Goal: Task Accomplishment & Management: Manage account settings

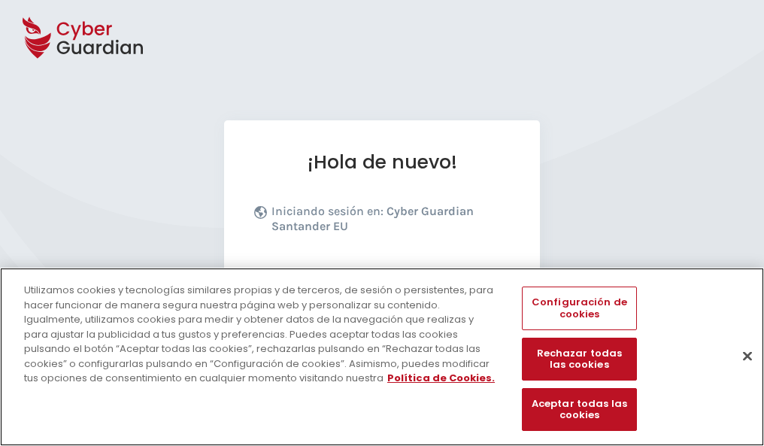
scroll to position [184, 0]
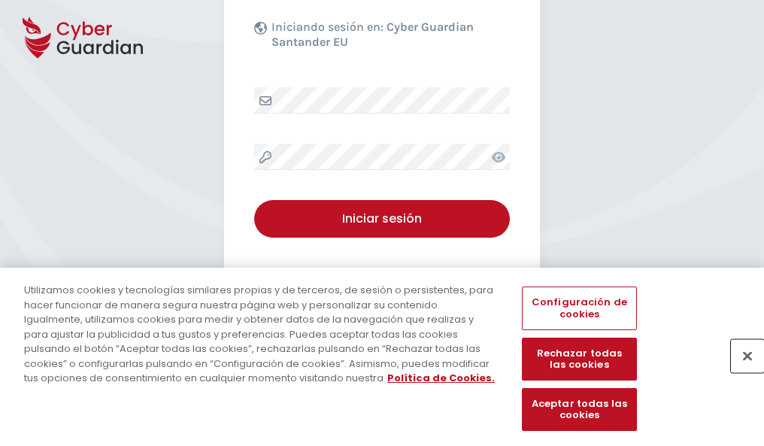
click at [740, 372] on button "Cerrar" at bounding box center [747, 355] width 33 height 33
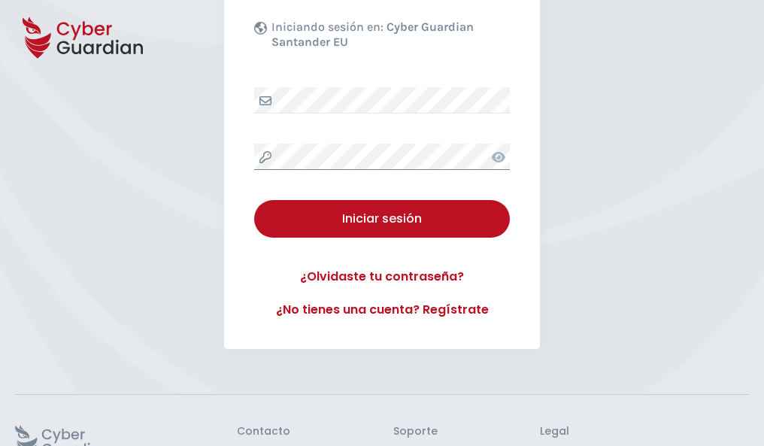
scroll to position [293, 0]
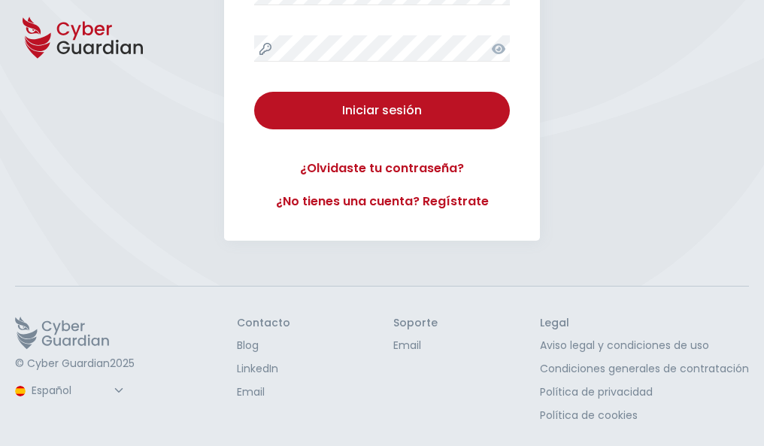
click at [254, 92] on button "Iniciar sesión" at bounding box center [382, 111] width 256 height 38
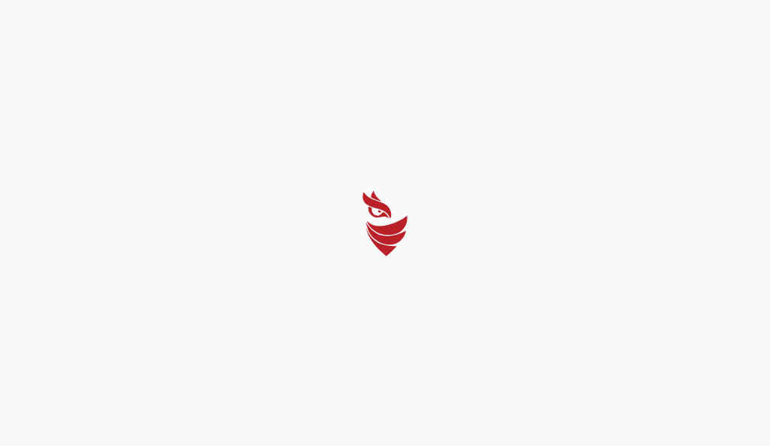
select select "Português (BR)"
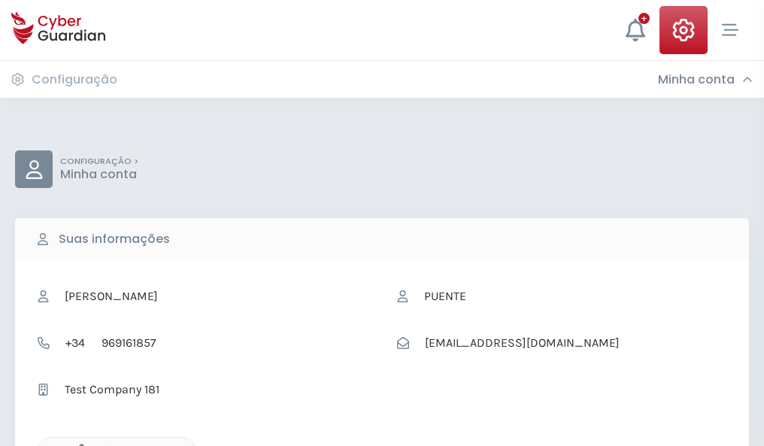
click at [77, 445] on icon "button" at bounding box center [77, 450] width 13 height 13
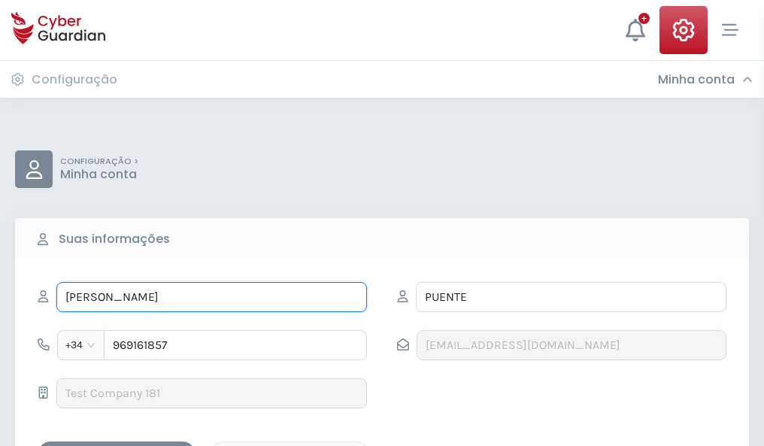
click at [211, 297] on input "MARÍA CARMEN" at bounding box center [211, 297] width 311 height 30
type input "M"
type input "Espiridión"
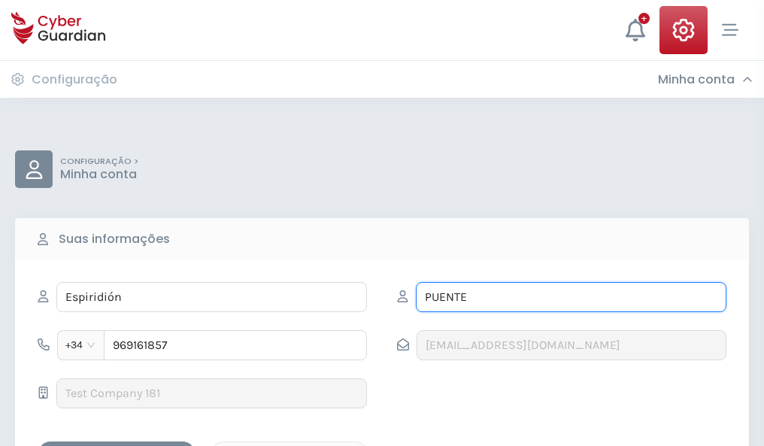
click at [571, 297] on input "PUENTE" at bounding box center [571, 297] width 311 height 30
type input "P"
type input "Coello"
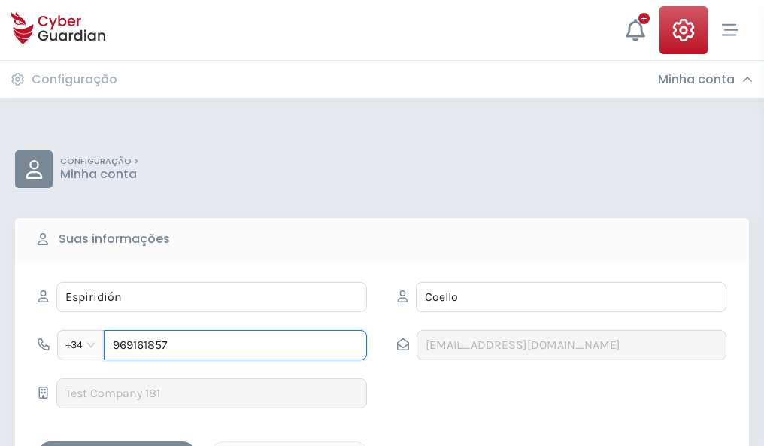
click at [235, 345] on input "969161857" at bounding box center [235, 345] width 263 height 30
type input "9"
type input "807058923"
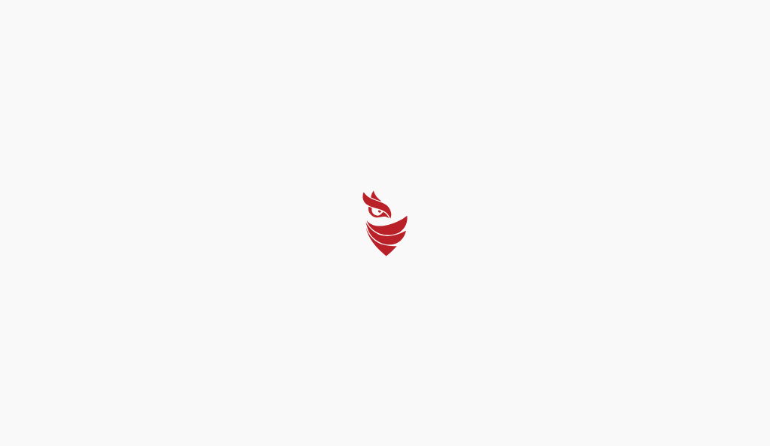
select select "Português (BR)"
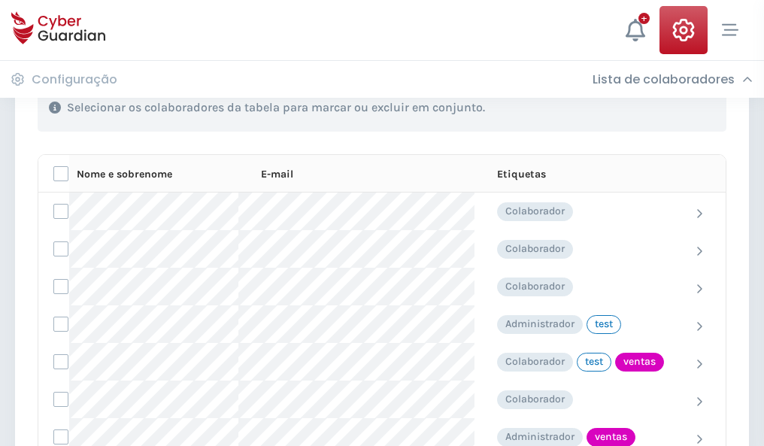
scroll to position [681, 0]
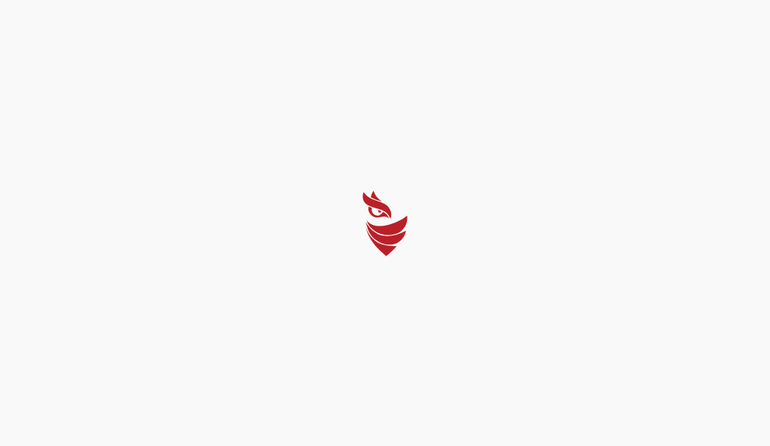
select select "Português (BR)"
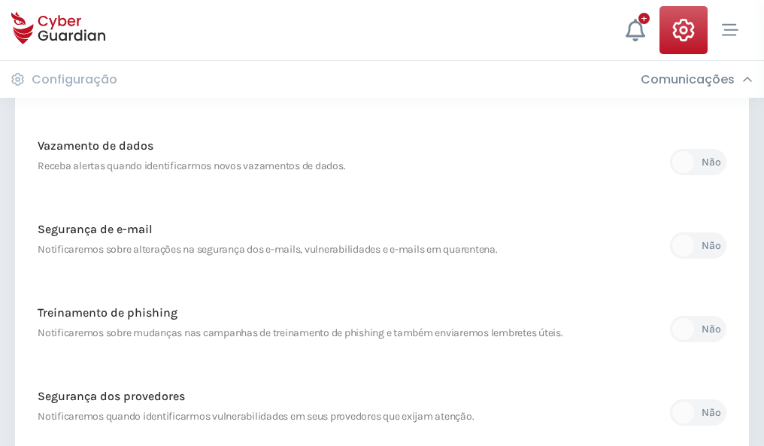
scroll to position [792, 0]
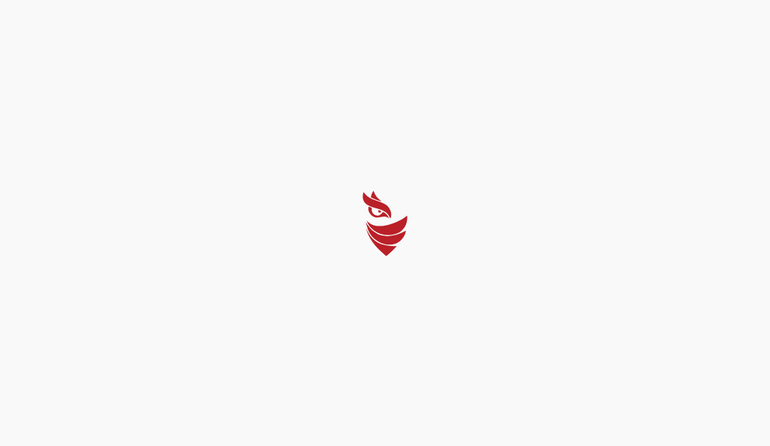
select select "Português (BR)"
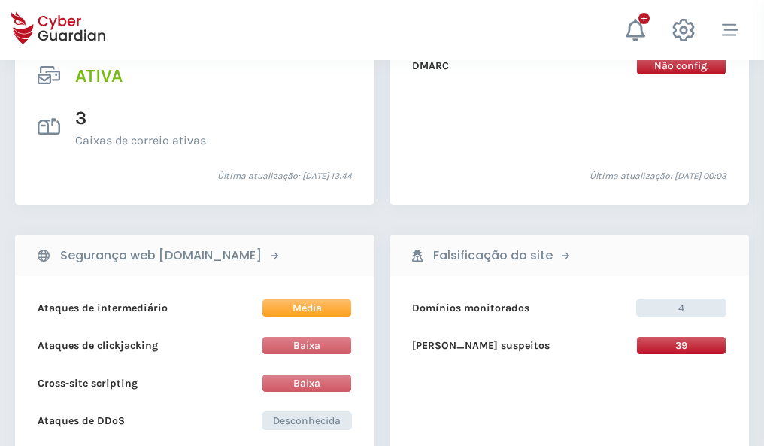
scroll to position [1528, 0]
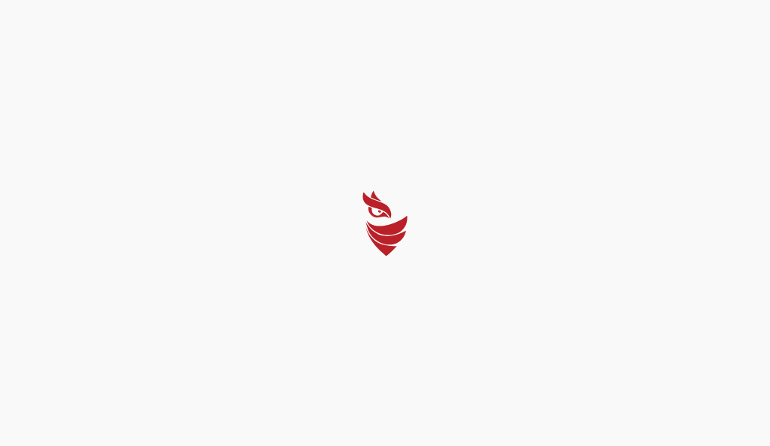
select select "Português (BR)"
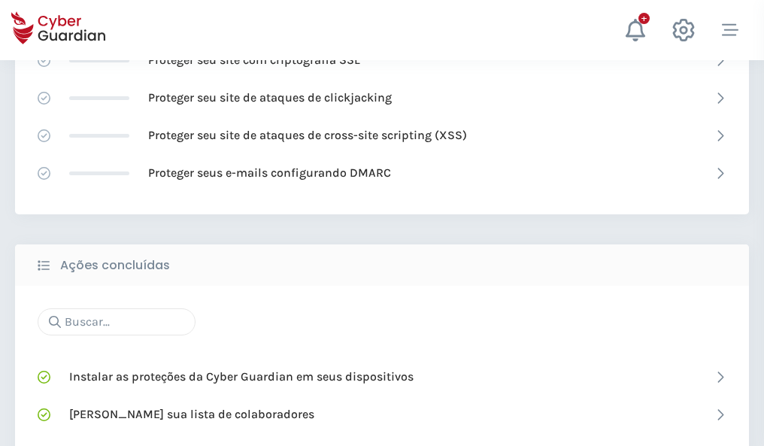
scroll to position [1002, 0]
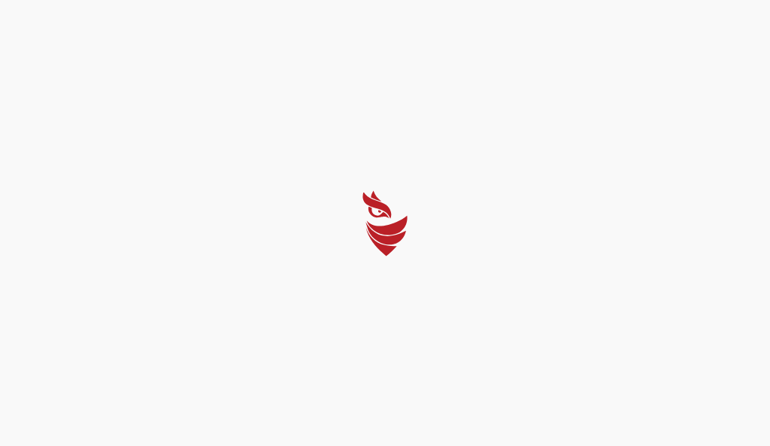
select select "Português (BR)"
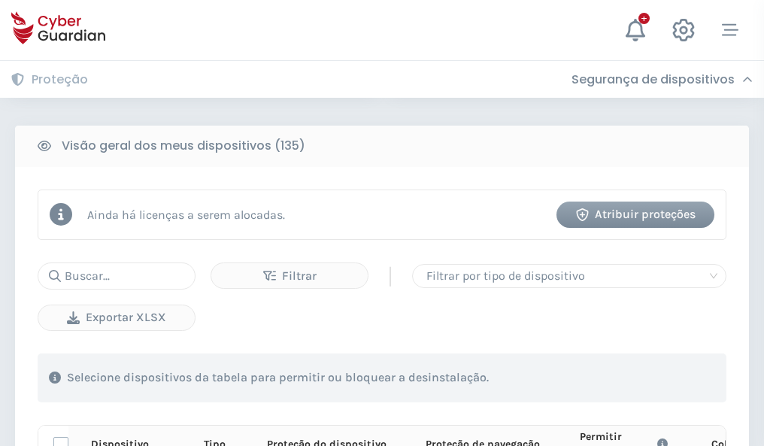
scroll to position [1329, 0]
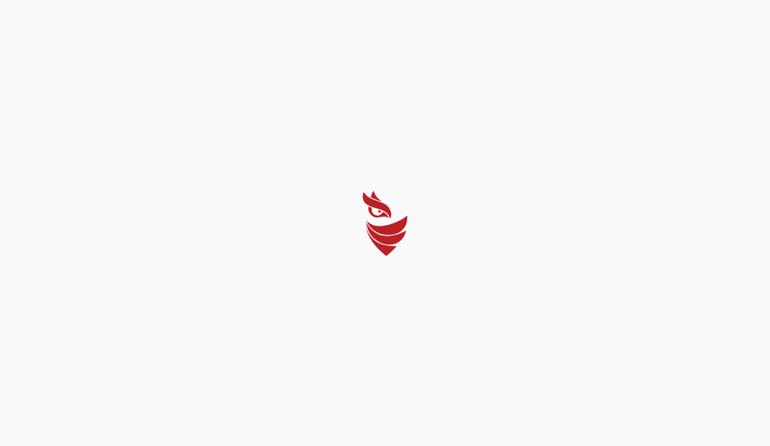
select select "Português (BR)"
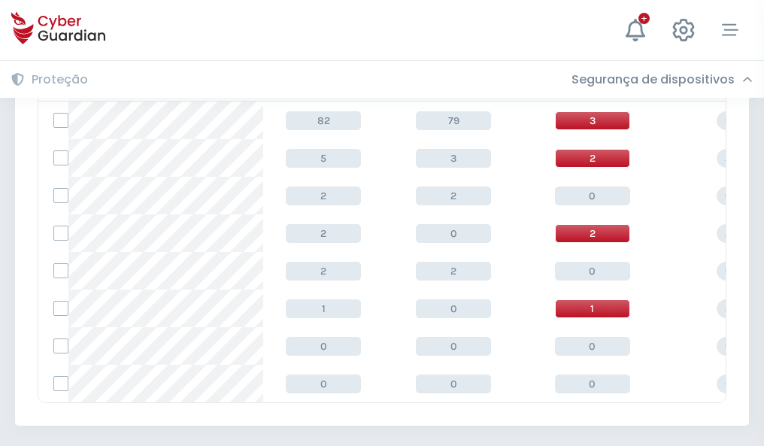
scroll to position [698, 0]
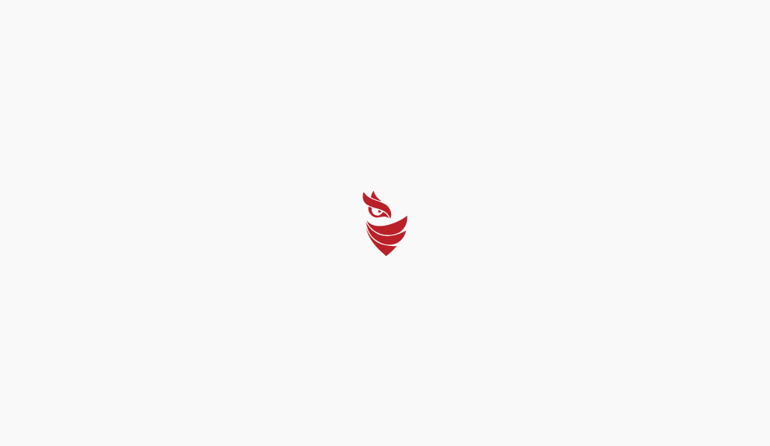
select select "Português (BR)"
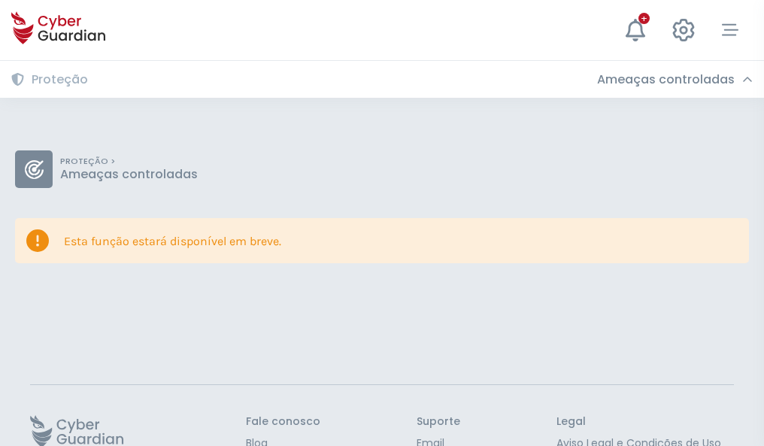
scroll to position [98, 0]
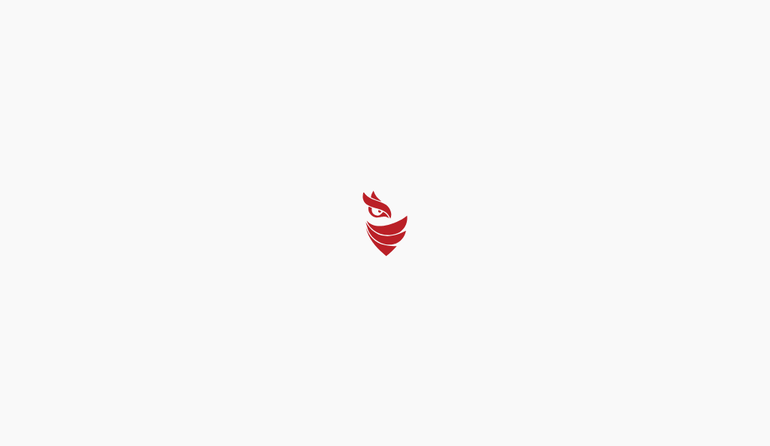
select select "Português (BR)"
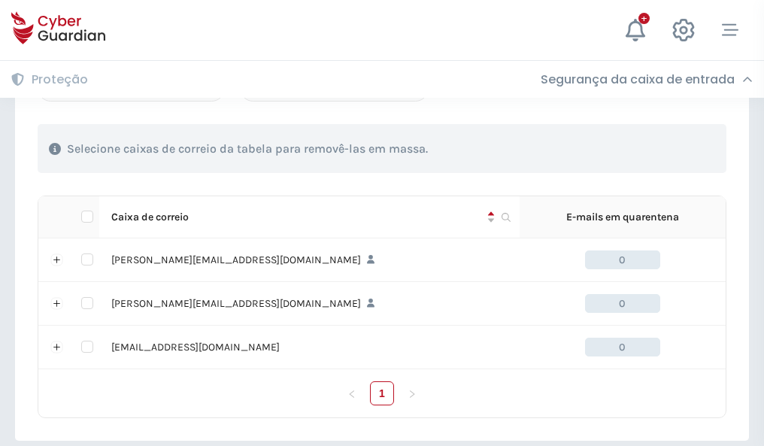
scroll to position [697, 0]
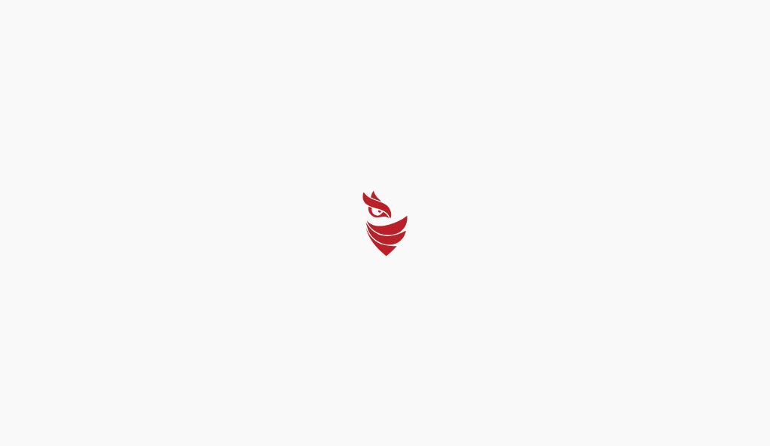
select select "Português (BR)"
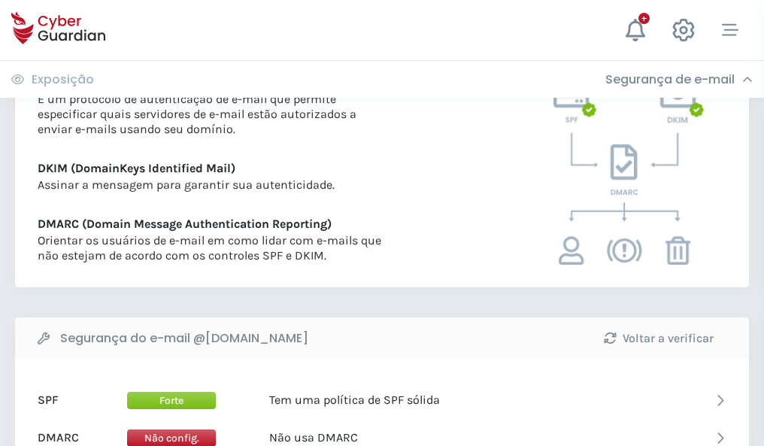
scroll to position [812, 0]
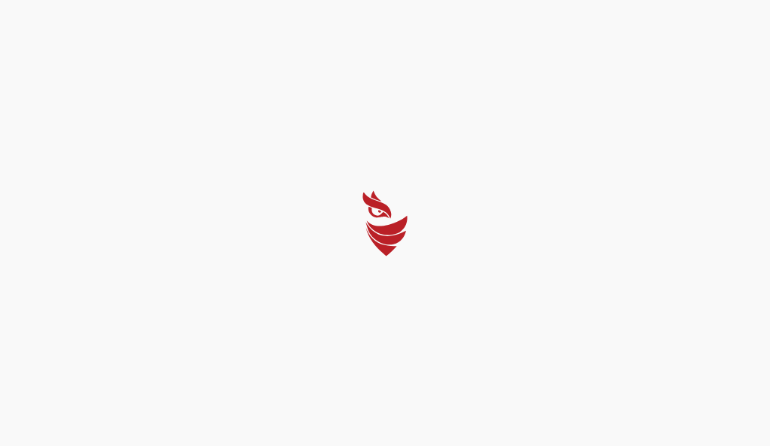
select select "Português (BR)"
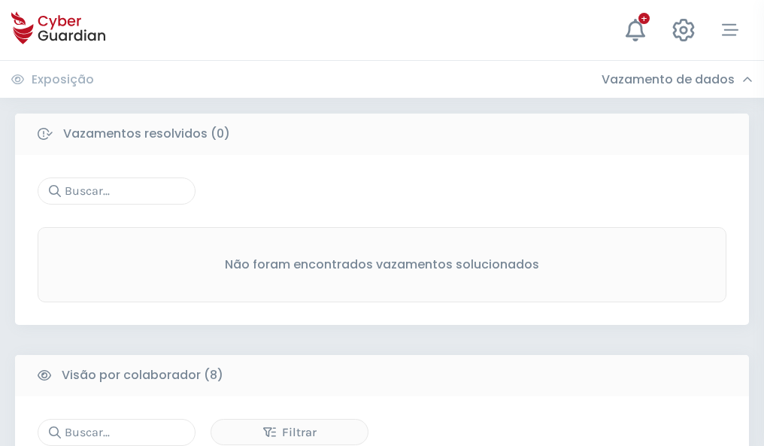
scroll to position [1282, 0]
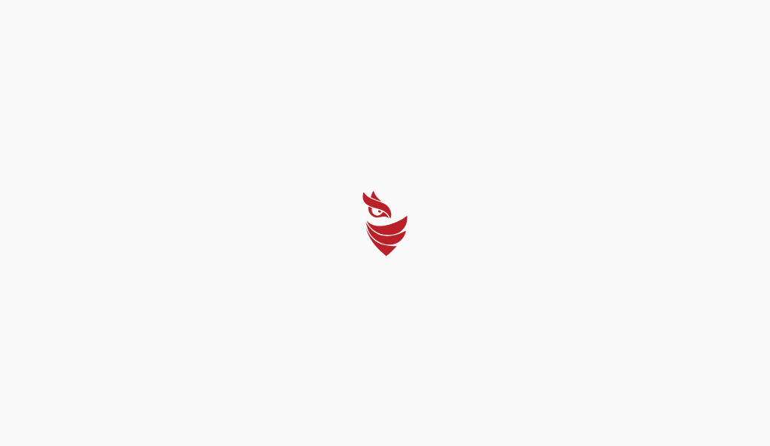
select select "Português (BR)"
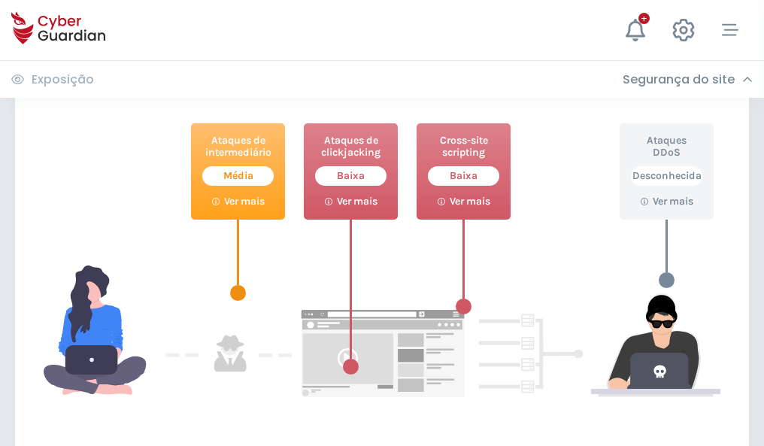
scroll to position [819, 0]
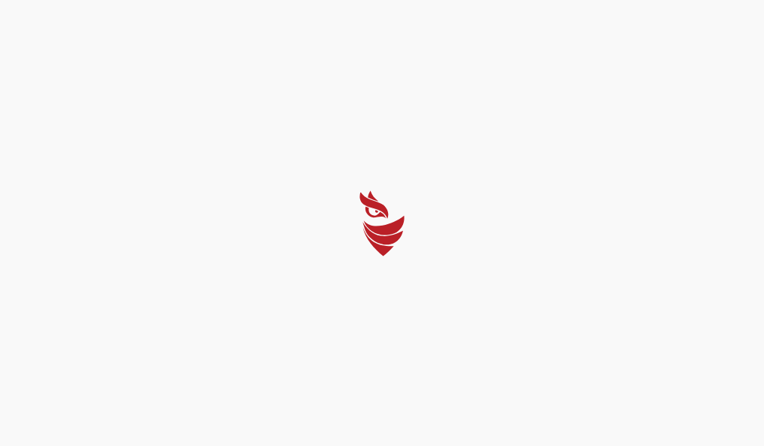
select select "Português (BR)"
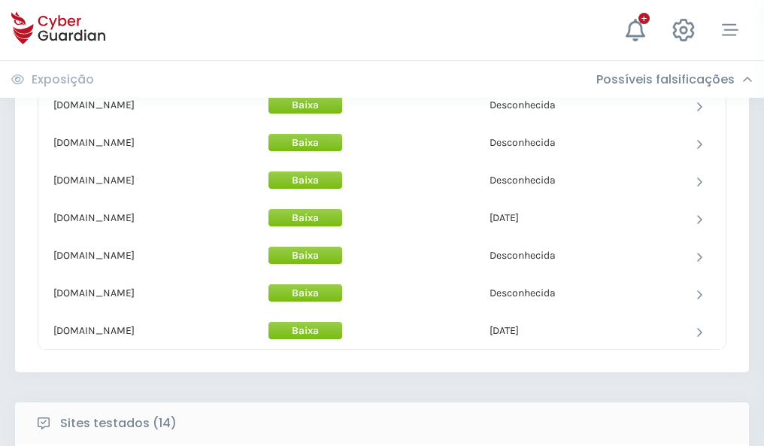
scroll to position [1467, 0]
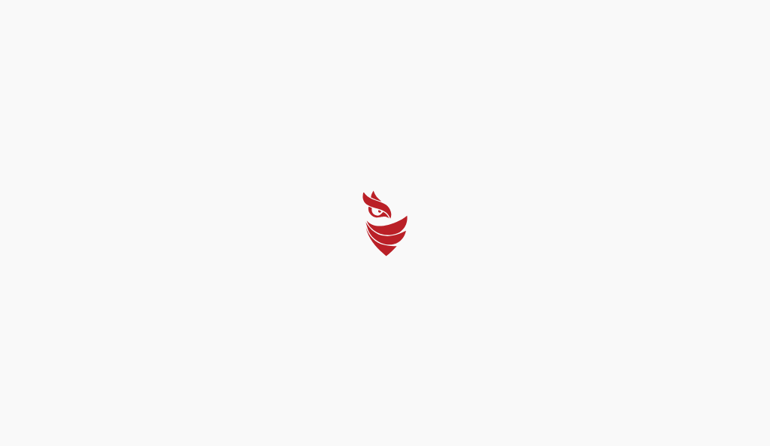
select select "Português (BR)"
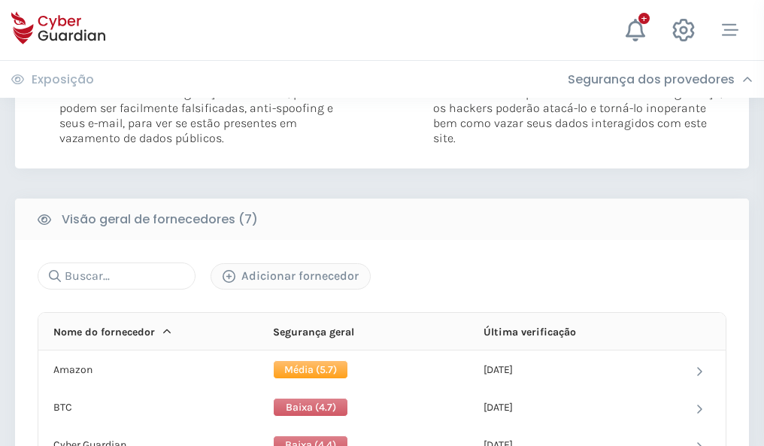
scroll to position [992, 0]
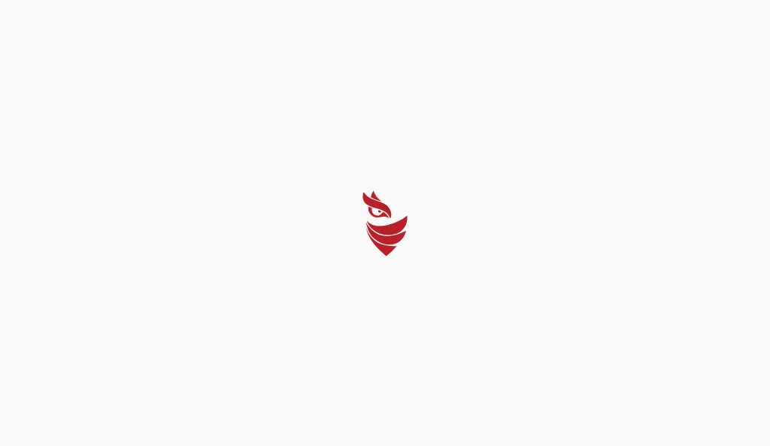
select select "Português (BR)"
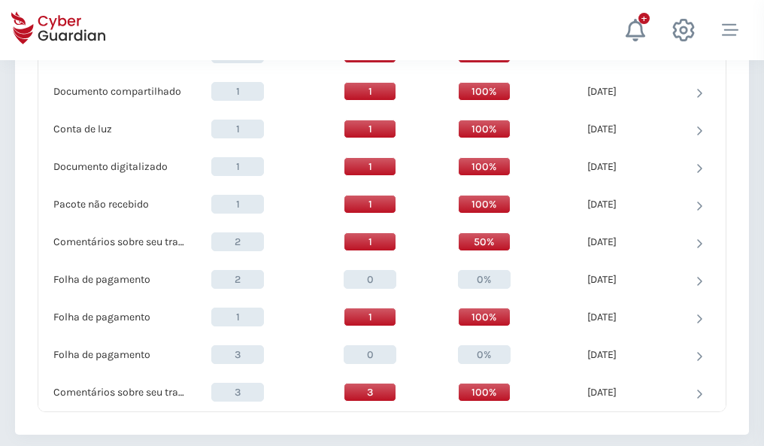
scroll to position [1559, 0]
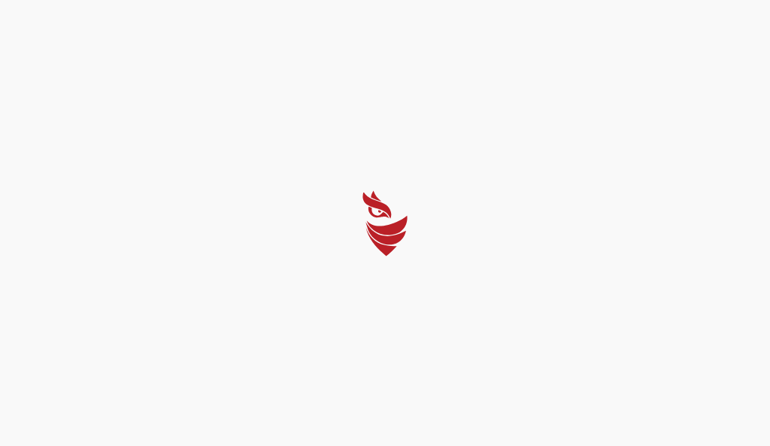
select select "Português (BR)"
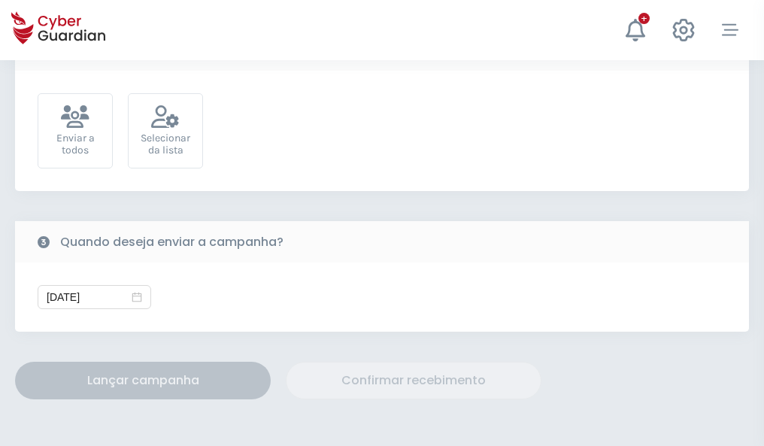
scroll to position [551, 0]
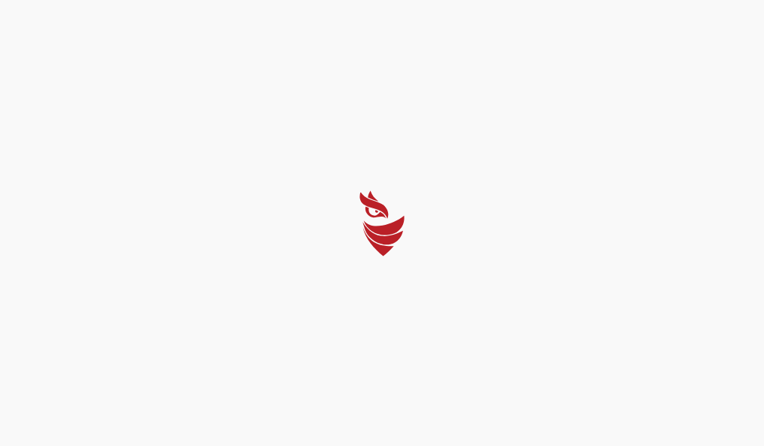
select select "Português (BR)"
